Goal: Information Seeking & Learning: Learn about a topic

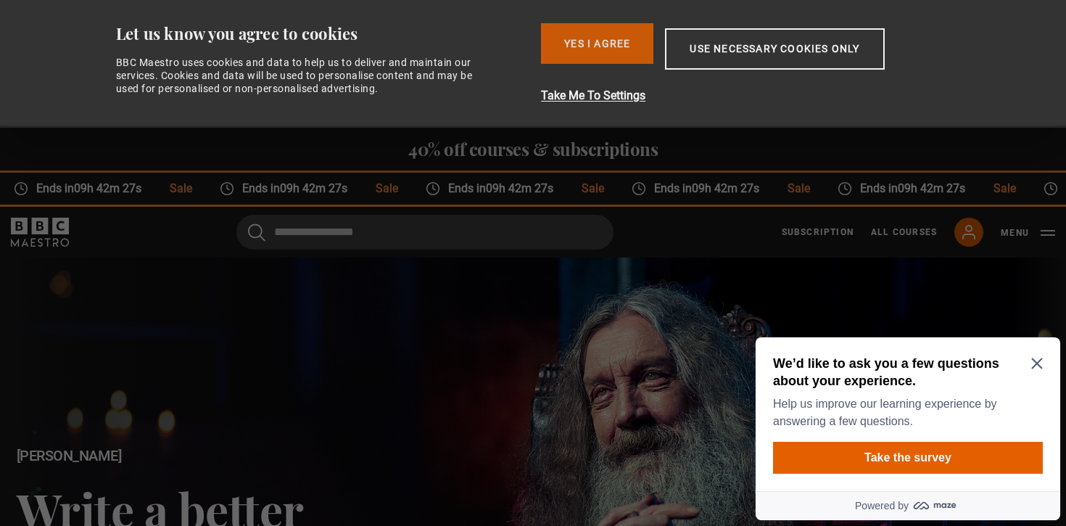
click at [627, 29] on button "Yes I Agree" at bounding box center [597, 43] width 112 height 41
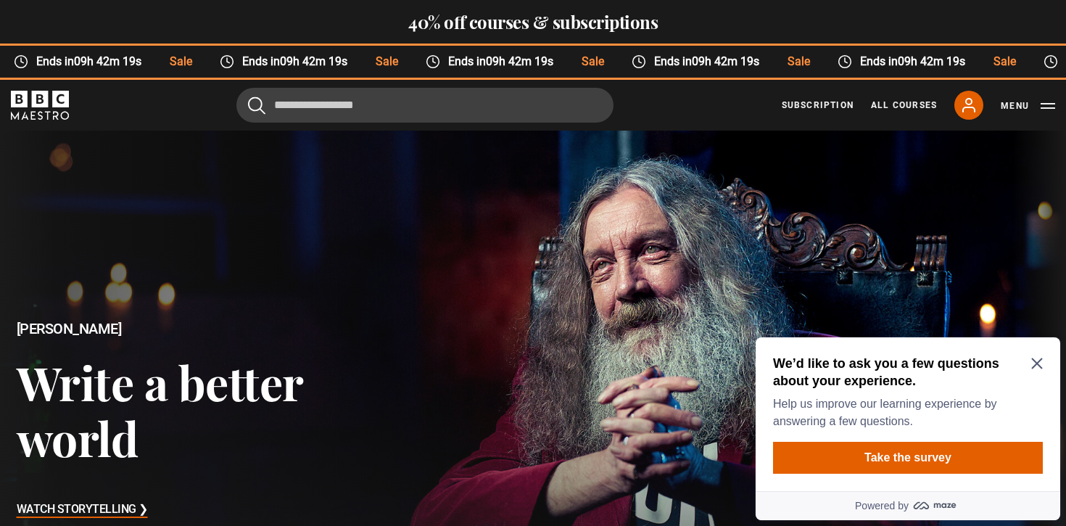
click at [1038, 361] on icon "Close Maze Prompt" at bounding box center [1038, 364] width 12 height 12
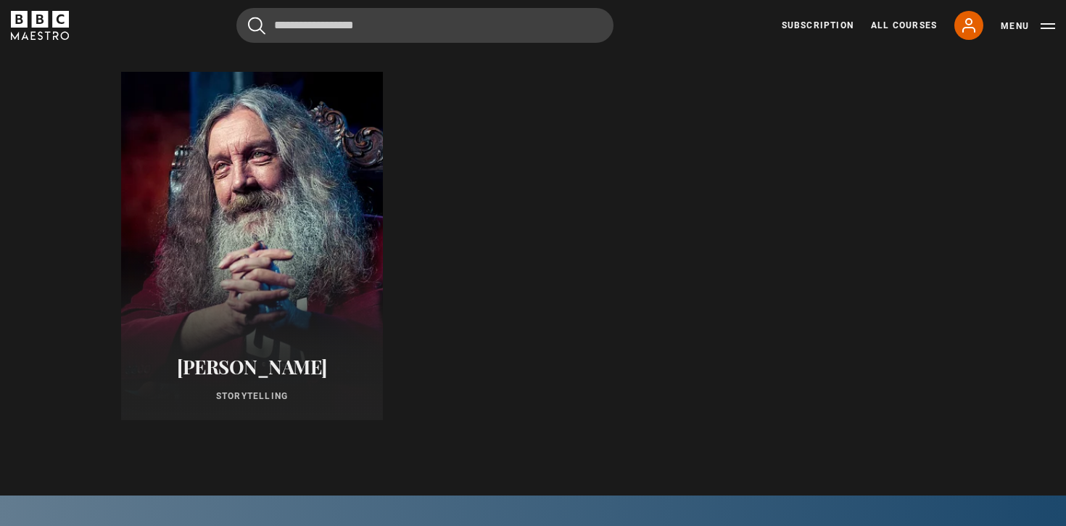
scroll to position [760, 0]
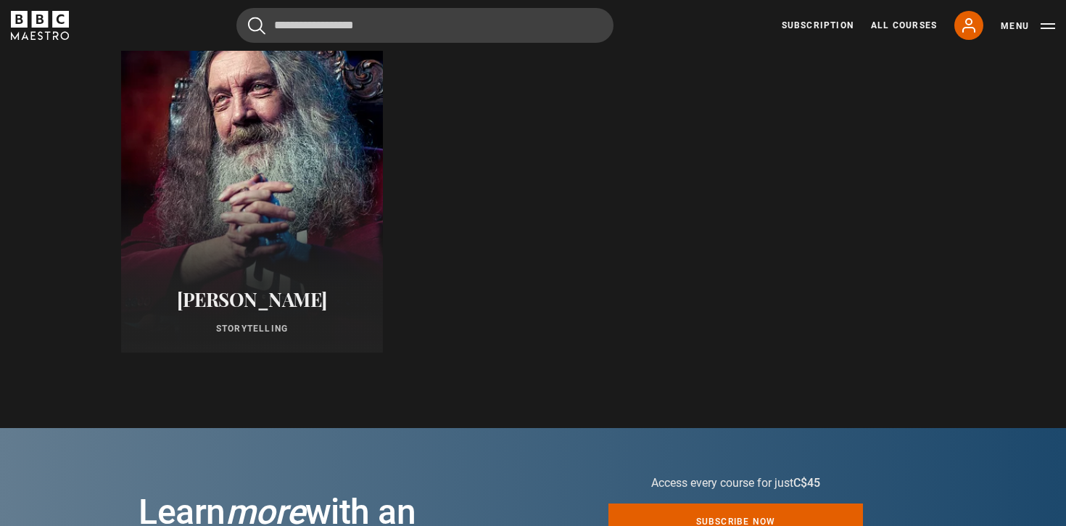
click at [323, 273] on div "[PERSON_NAME] Storytelling" at bounding box center [252, 312] width 262 height 82
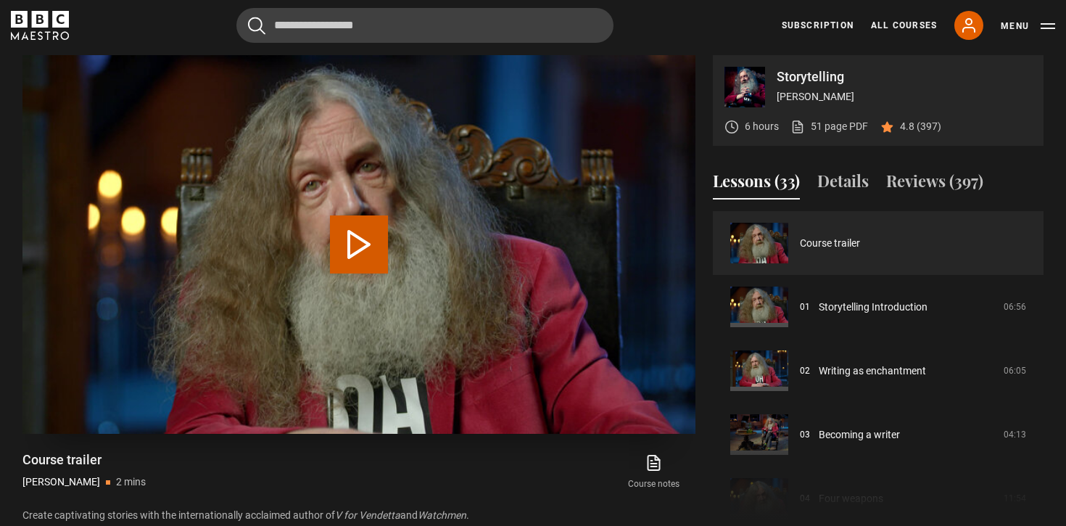
scroll to position [606, 0]
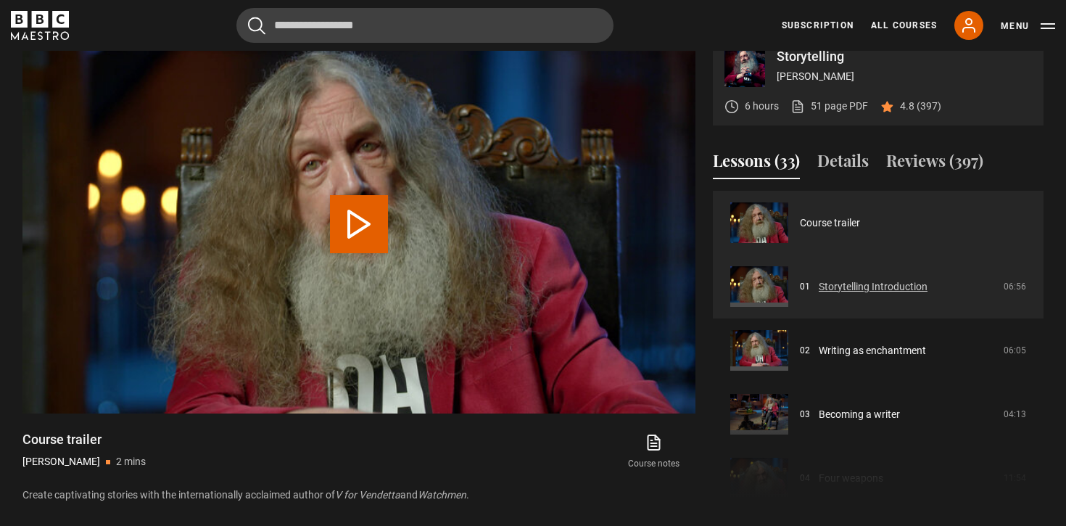
click at [819, 279] on link "Storytelling Introduction" at bounding box center [873, 286] width 109 height 15
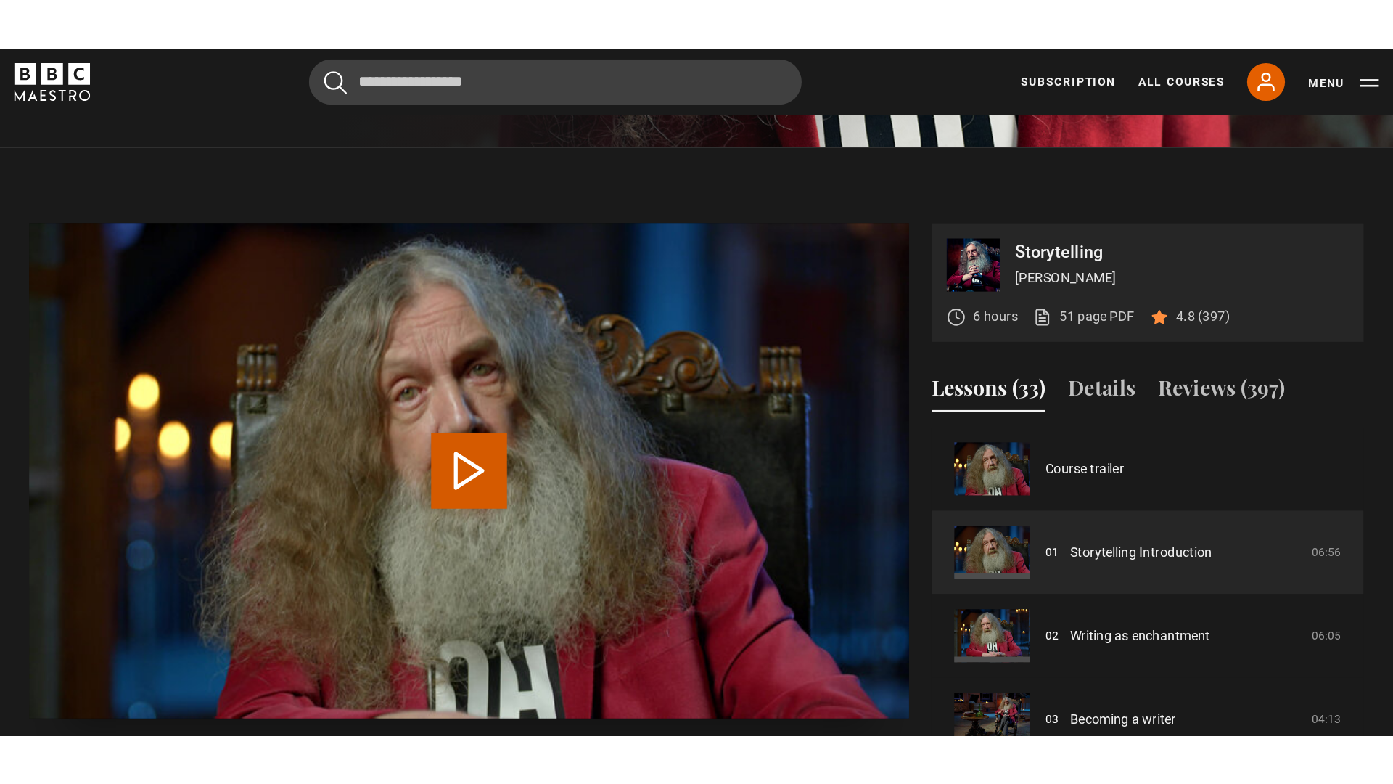
scroll to position [548, 0]
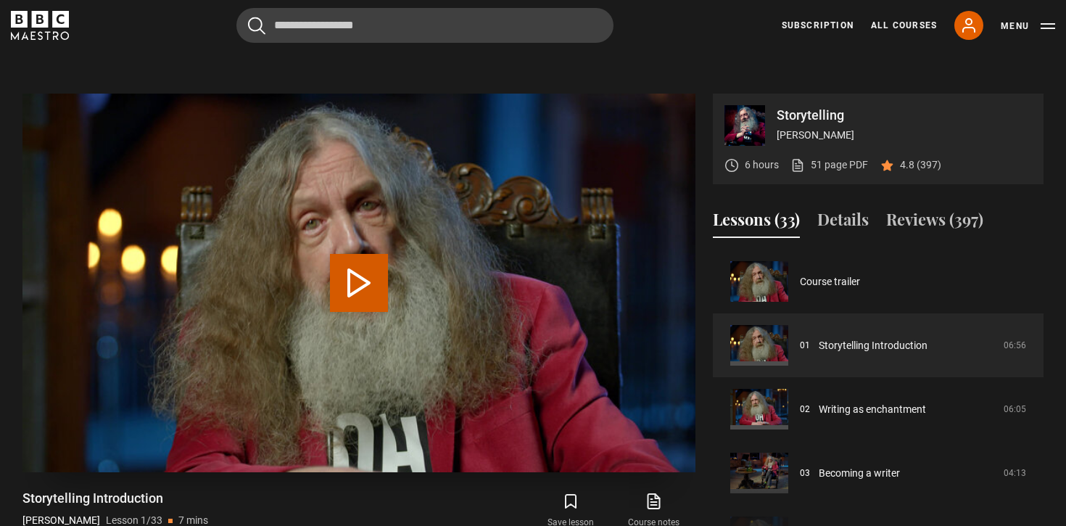
click at [366, 268] on button "Play Lesson Storytelling Introduction" at bounding box center [359, 283] width 58 height 58
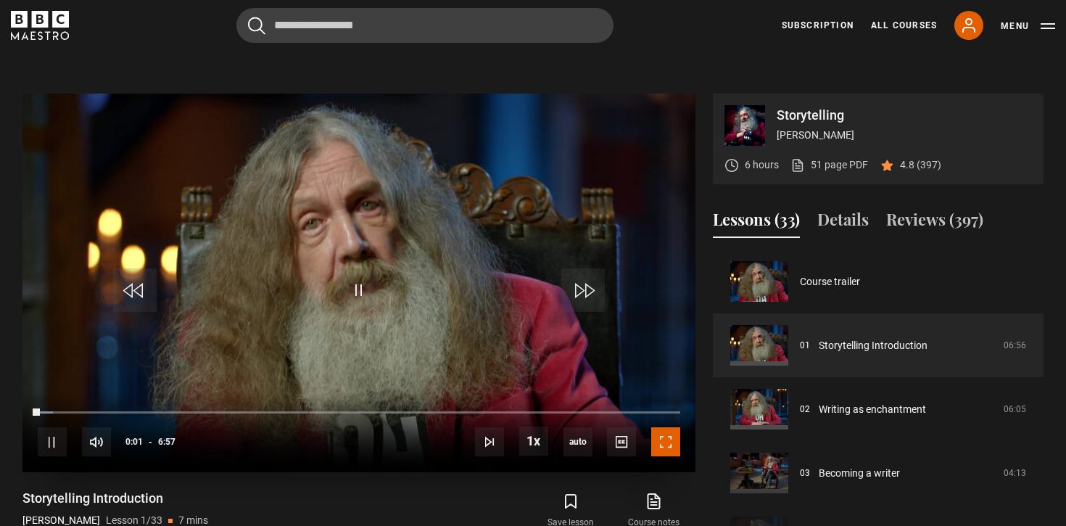
click at [673, 436] on span "Video Player" at bounding box center [665, 441] width 29 height 29
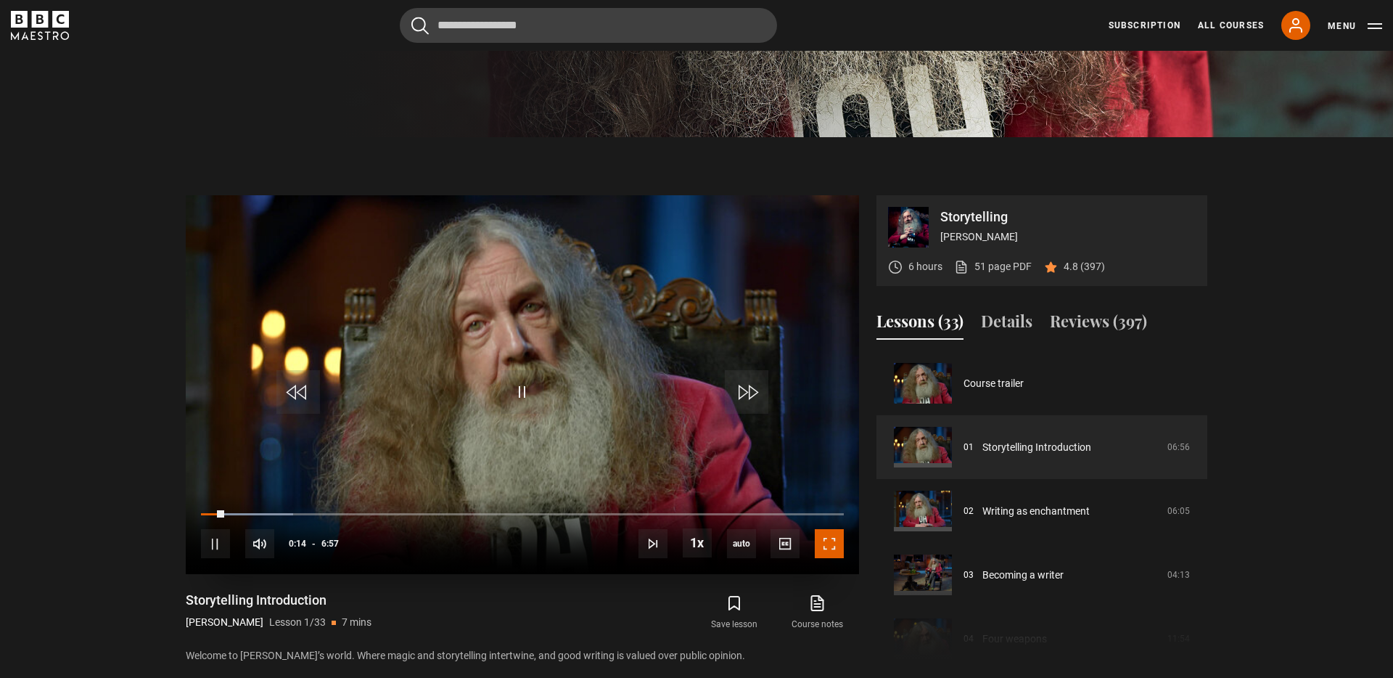
click at [823, 525] on span "Video Player" at bounding box center [829, 543] width 29 height 29
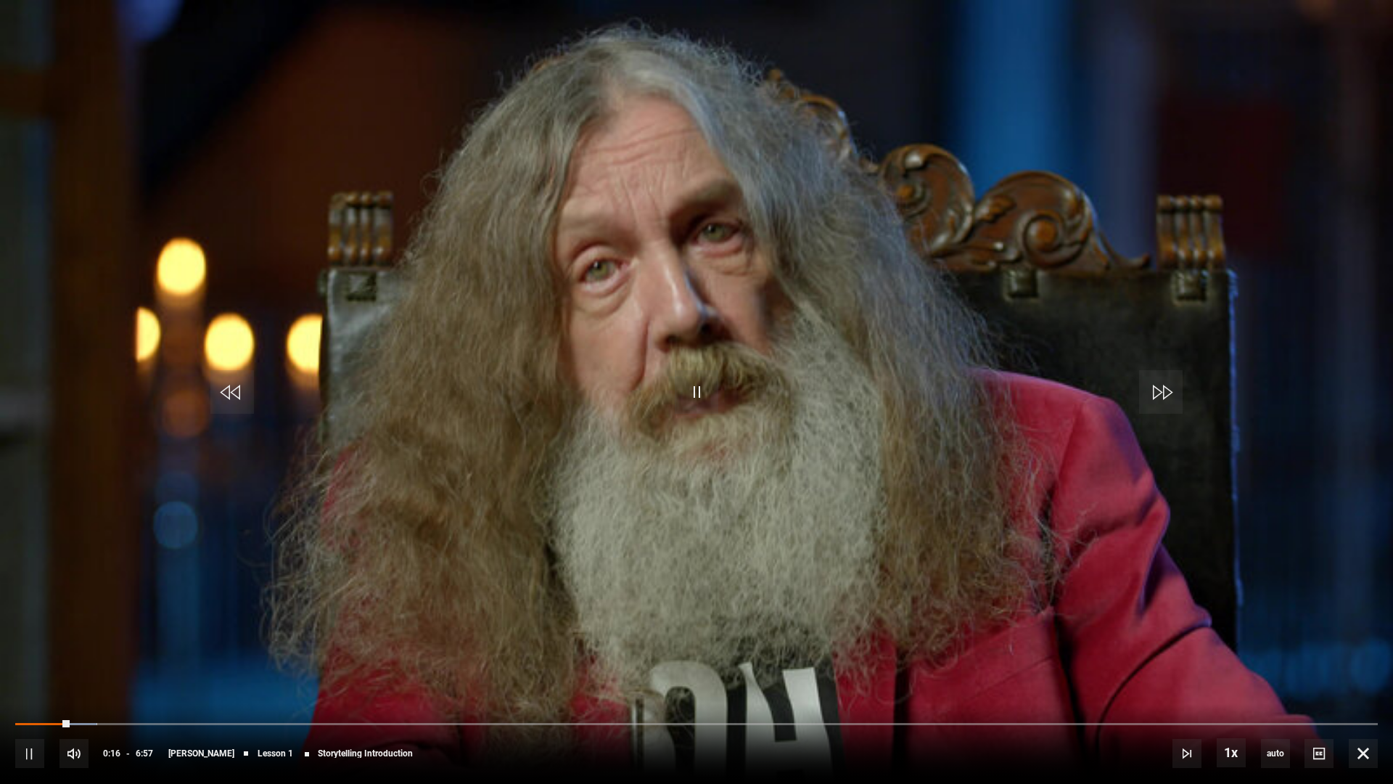
click at [1006, 340] on video "Video Player" at bounding box center [696, 392] width 1393 height 784
